Goal: Communication & Community: Connect with others

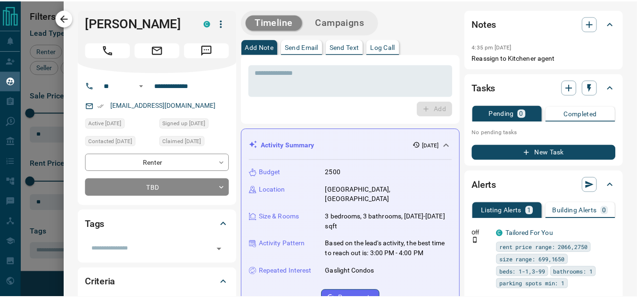
scroll to position [207, 459]
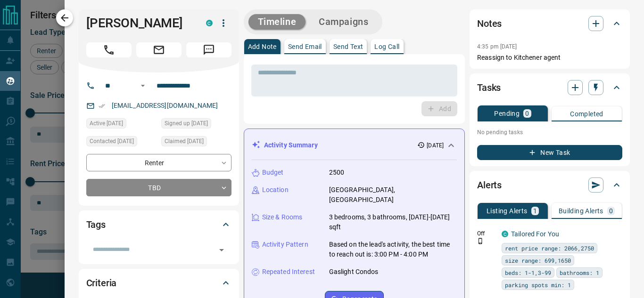
click at [66, 18] on icon "button" at bounding box center [65, 18] width 8 height 8
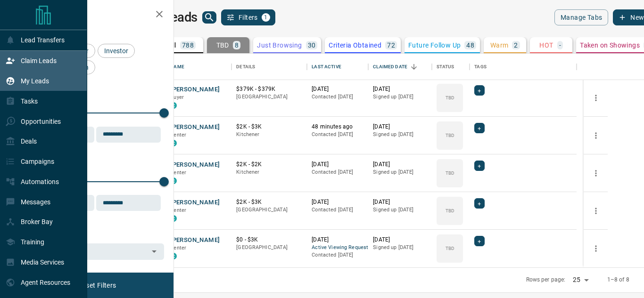
click at [15, 61] on icon at bounding box center [10, 61] width 8 height 6
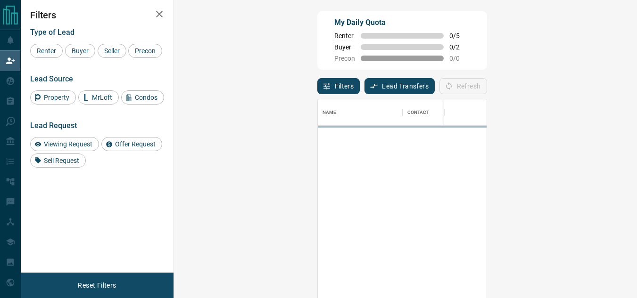
scroll to position [217, 435]
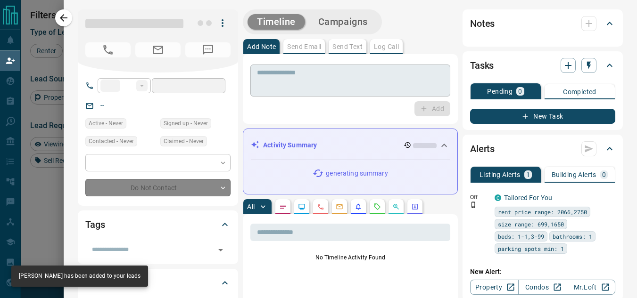
type input "**"
type input "**********"
type input "**"
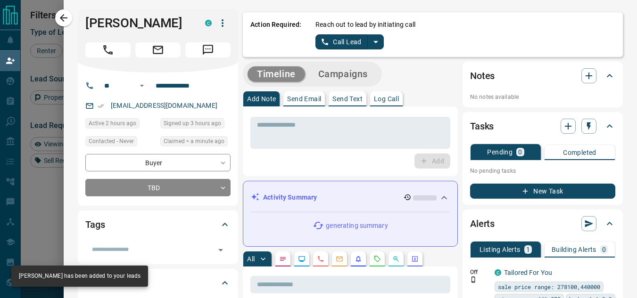
click at [383, 37] on div "Reach out to lead by initiating call Call Lead" at bounding box center [465, 35] width 300 height 30
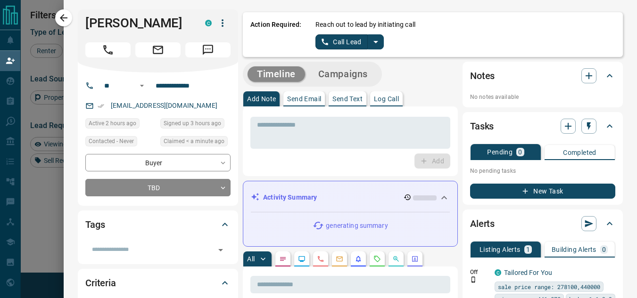
click at [374, 39] on icon "split button" at bounding box center [375, 41] width 11 height 11
click at [352, 73] on li "Log Manual Call" at bounding box center [348, 74] width 57 height 14
click at [351, 50] on div "Action Required: Reach out to lead by initiating call Log Manual Call" at bounding box center [433, 34] width 380 height 45
click at [352, 41] on button "Log Manual Call" at bounding box center [346, 41] width 62 height 15
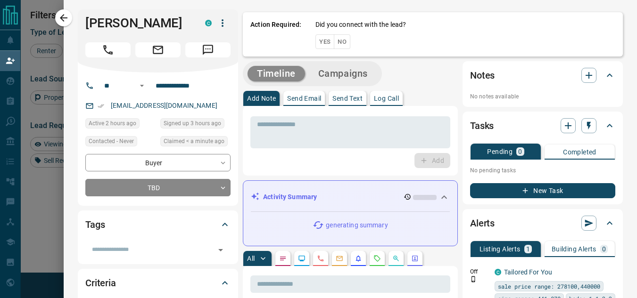
click at [338, 42] on button "No" at bounding box center [342, 41] width 16 height 15
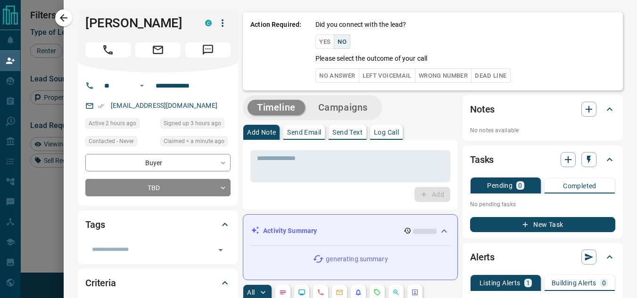
click at [328, 79] on button "No Answer" at bounding box center [336, 75] width 43 height 15
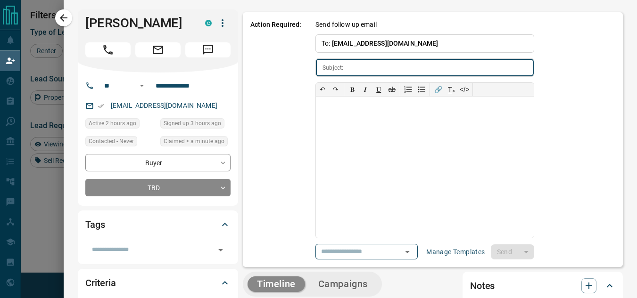
type input "**********"
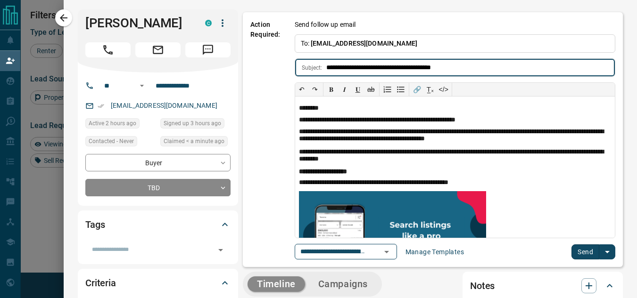
click at [575, 259] on button "Send" at bounding box center [585, 252] width 28 height 15
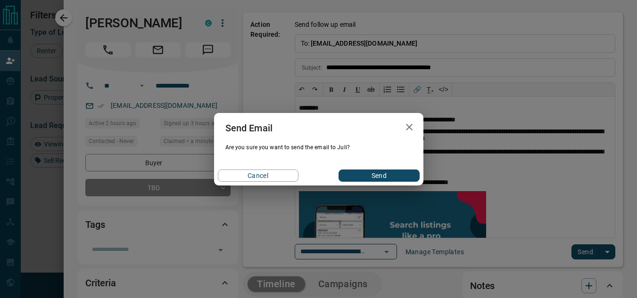
click at [361, 174] on button "Send" at bounding box center [378, 176] width 81 height 12
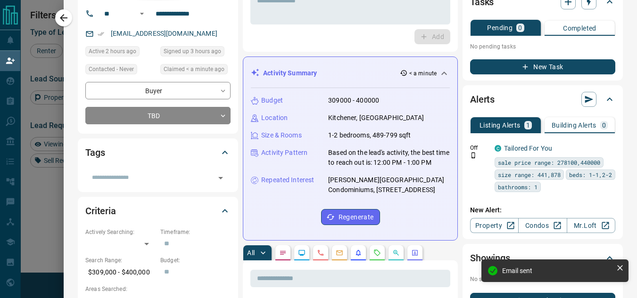
scroll to position [0, 0]
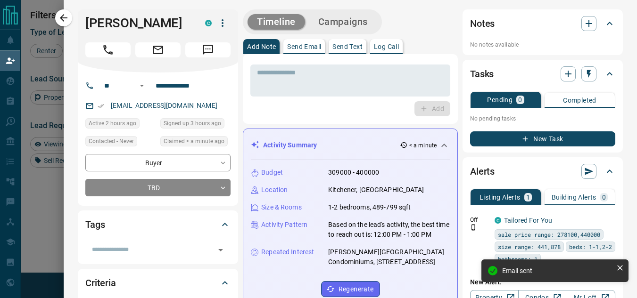
click at [438, 154] on div "Activity Summary < a minute" at bounding box center [350, 145] width 199 height 17
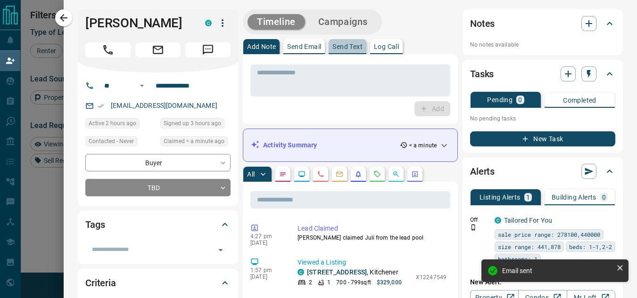
click at [352, 52] on button "Send Text" at bounding box center [347, 46] width 38 height 15
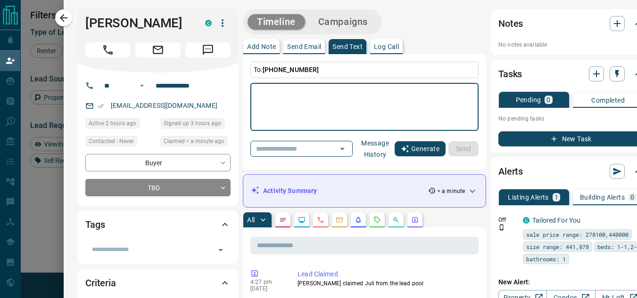
click at [428, 152] on button "Generate" at bounding box center [419, 148] width 51 height 15
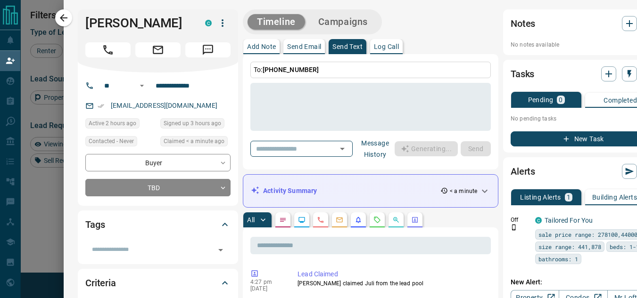
type textarea "**********"
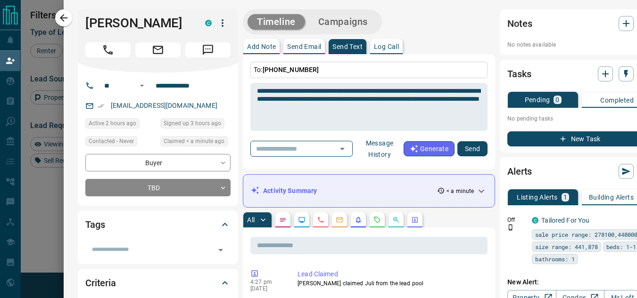
click at [462, 149] on button "Send" at bounding box center [472, 148] width 30 height 15
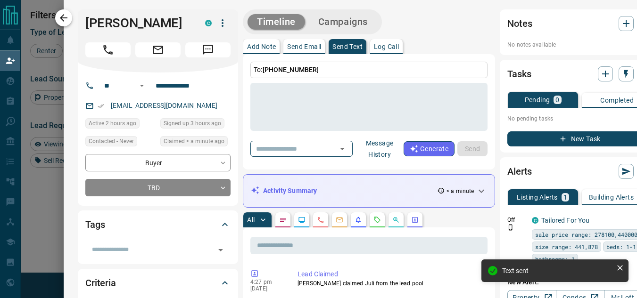
click at [62, 22] on icon "button" at bounding box center [63, 17] width 11 height 11
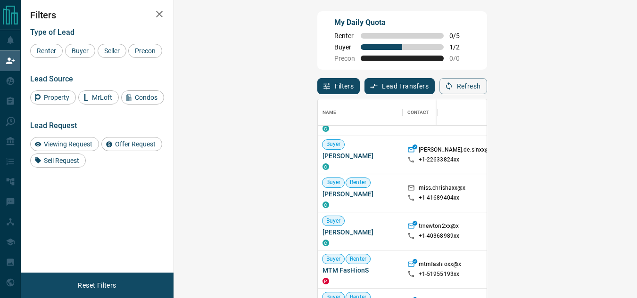
scroll to position [377, 0]
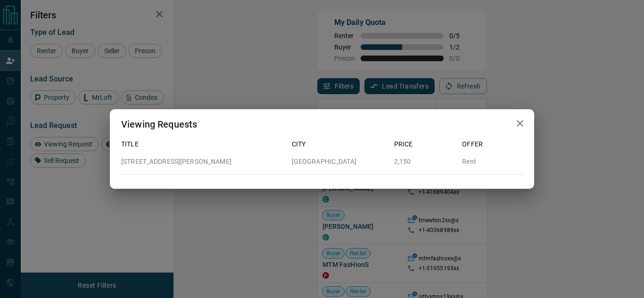
click at [524, 119] on icon "button" at bounding box center [519, 123] width 11 height 11
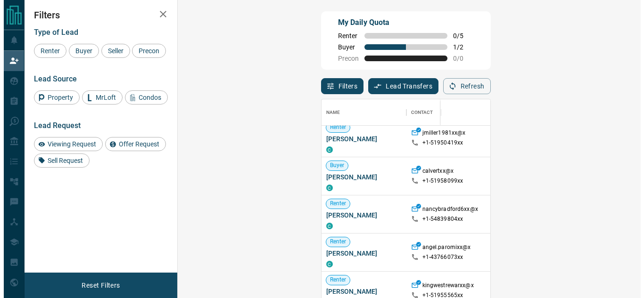
scroll to position [0, 0]
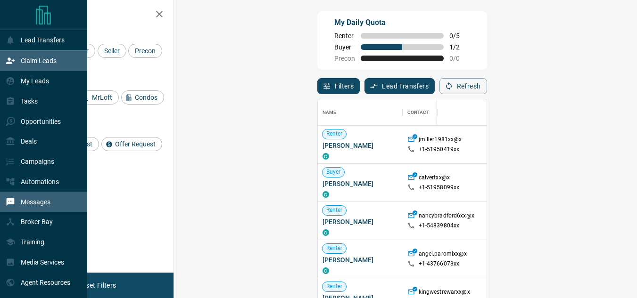
click at [42, 203] on p "Messages" at bounding box center [36, 202] width 30 height 8
